Goal: Use online tool/utility: Utilize a website feature to perform a specific function

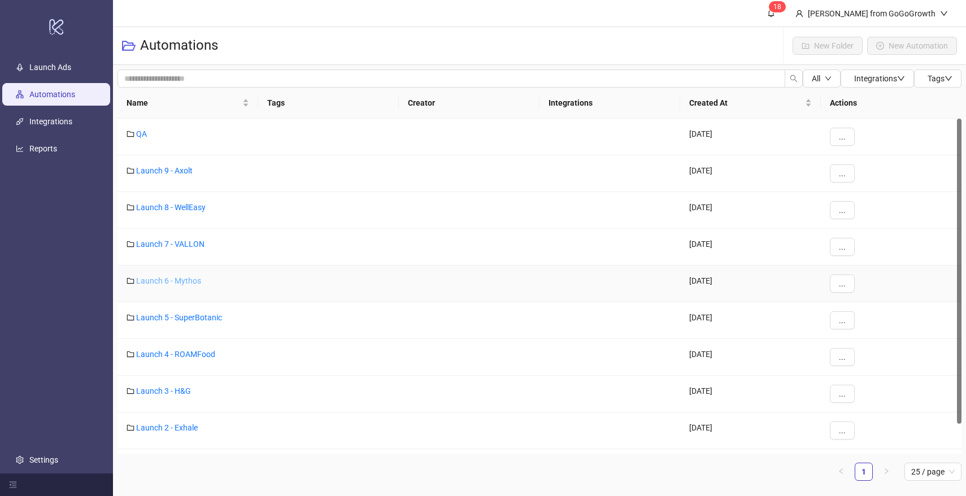
click at [174, 280] on link "Launch 6 - Mythos" at bounding box center [168, 280] width 65 height 9
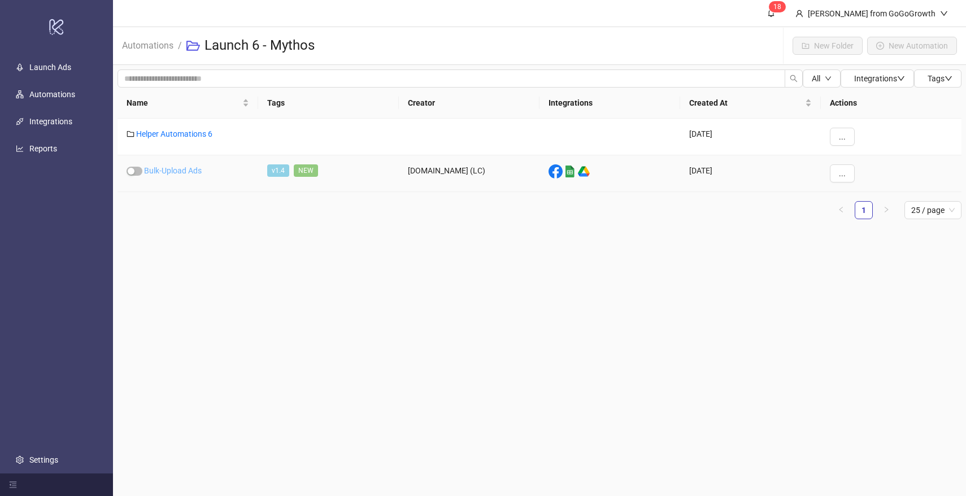
click at [185, 172] on link "Bulk-Upload Ads" at bounding box center [173, 170] width 58 height 9
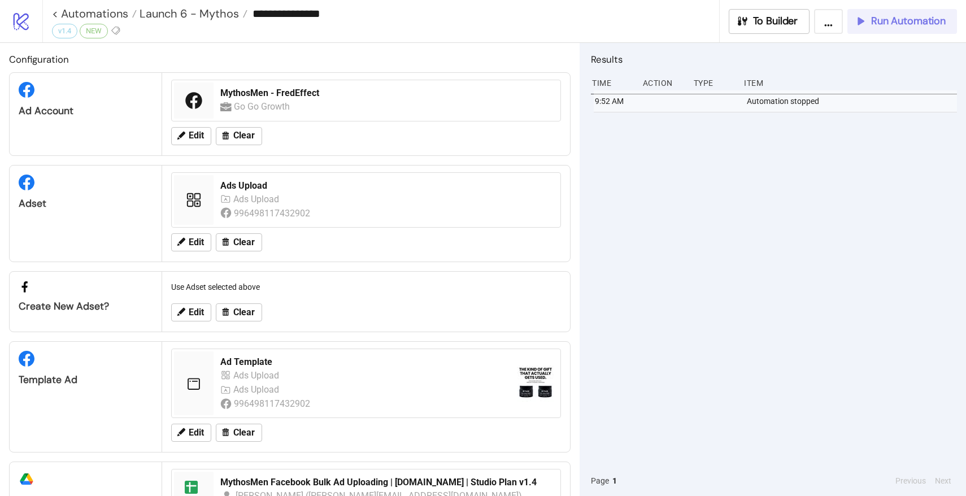
click at [881, 20] on span "Run Automation" at bounding box center [908, 21] width 75 height 13
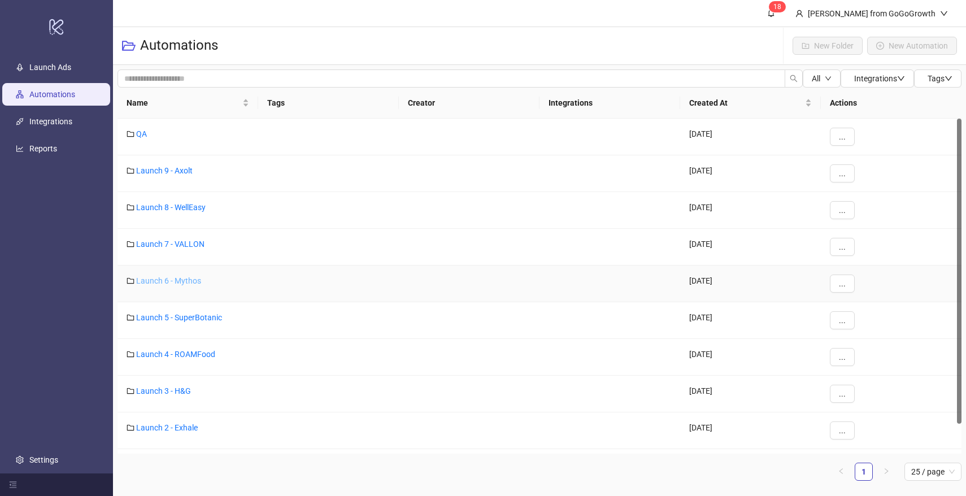
click at [176, 281] on link "Launch 6 - Mythos" at bounding box center [168, 280] width 65 height 9
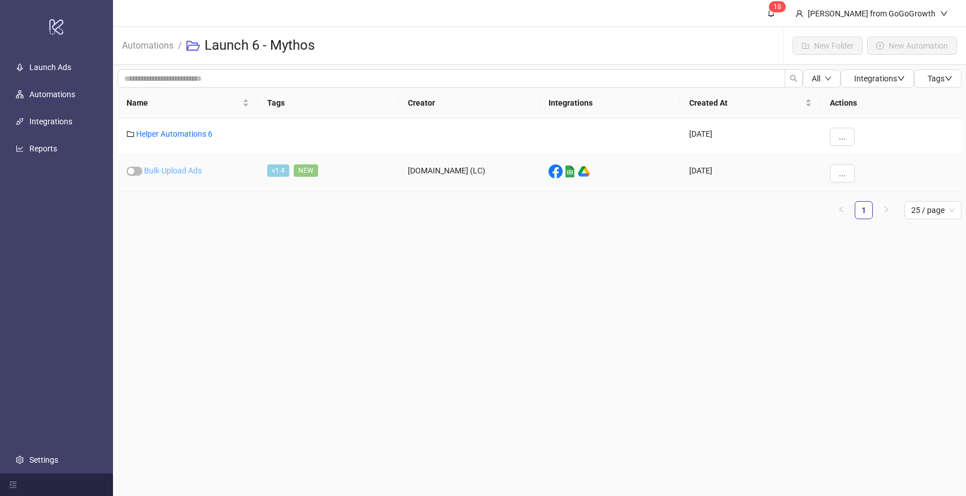
click at [182, 167] on link "Bulk-Upload Ads" at bounding box center [173, 170] width 58 height 9
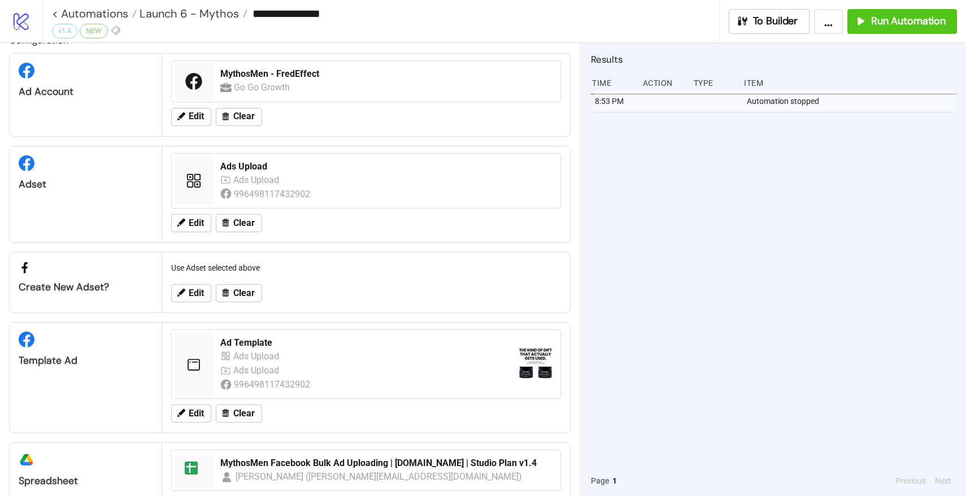
scroll to position [82, 0]
